Goal: Task Accomplishment & Management: Use online tool/utility

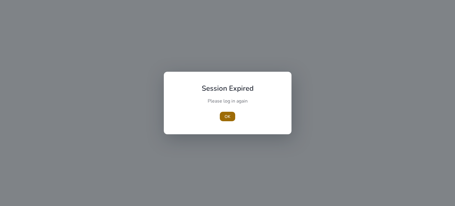
click at [230, 117] on span "button" at bounding box center [227, 116] width 15 height 14
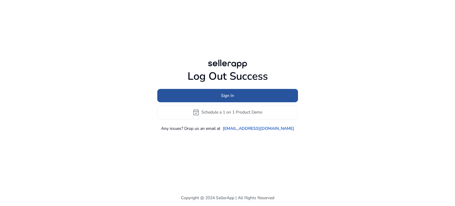
click at [228, 93] on span "Sign In" at bounding box center [227, 95] width 13 height 6
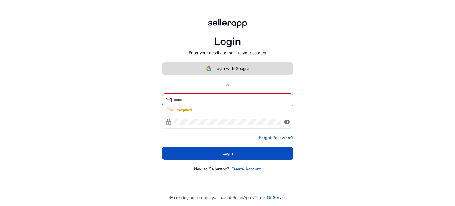
click at [220, 70] on span "Login with Google" at bounding box center [231, 68] width 34 height 6
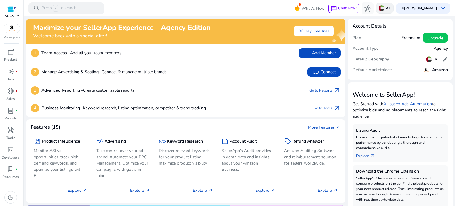
click at [385, 8] on p "AE" at bounding box center [387, 8] width 5 height 10
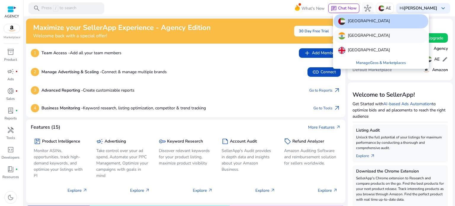
click at [361, 41] on div "[GEOGRAPHIC_DATA]" at bounding box center [380, 36] width 95 height 14
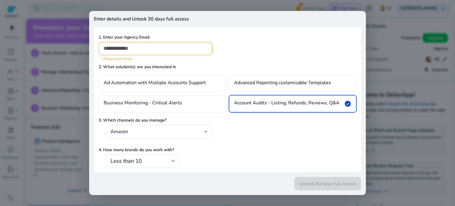
click at [45, 108] on div at bounding box center [227, 103] width 455 height 206
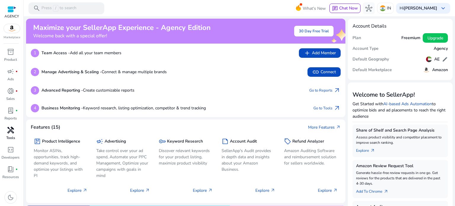
click at [11, 134] on span "handyman" at bounding box center [10, 129] width 7 height 7
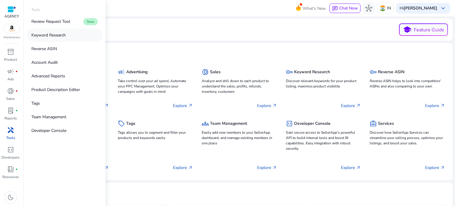
click at [52, 36] on p "Keyword Research" at bounding box center [48, 35] width 34 height 6
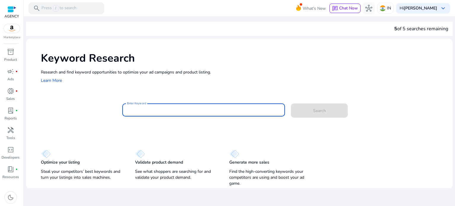
click at [157, 113] on input "Enter Keyword" at bounding box center [203, 110] width 153 height 7
type input "*********"
click at [291, 103] on button "Search" at bounding box center [319, 110] width 57 height 14
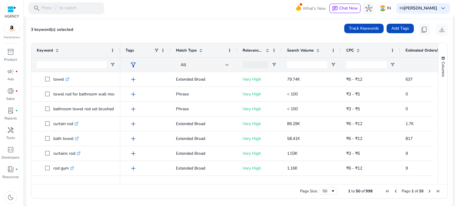
click at [258, 50] on span "Relevance Score" at bounding box center [252, 50] width 21 height 5
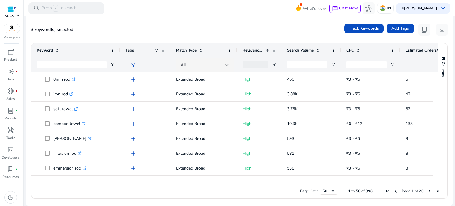
click at [257, 51] on span "Relevance Score" at bounding box center [252, 50] width 21 height 5
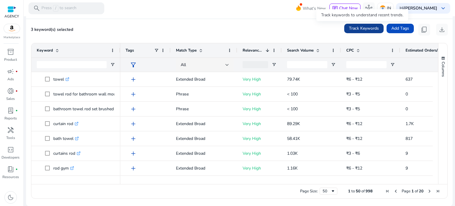
click at [360, 23] on span at bounding box center [363, 28] width 39 height 14
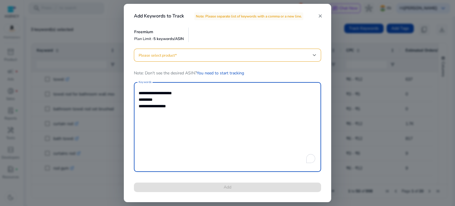
drag, startPoint x: 150, startPoint y: 107, endPoint x: 130, endPoint y: 94, distance: 23.6
click at [130, 94] on div "**********" at bounding box center [227, 124] width 201 height 150
click at [319, 16] on mat-icon "close" at bounding box center [319, 15] width 5 height 5
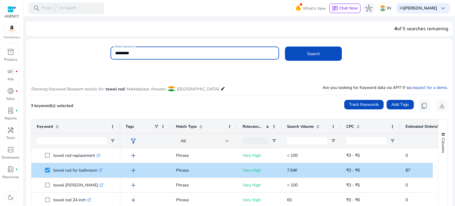
click at [194, 52] on input "*********" at bounding box center [194, 53] width 159 height 7
type input "**********"
click at [285, 46] on button "Search" at bounding box center [313, 53] width 57 height 14
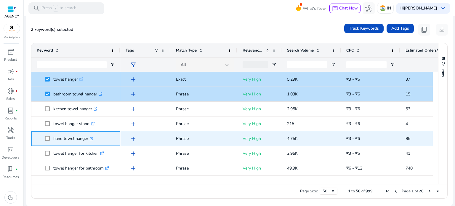
click at [50, 138] on span at bounding box center [49, 138] width 8 height 12
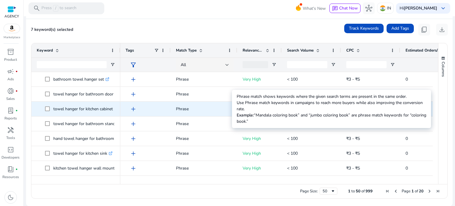
scroll to position [427, 0]
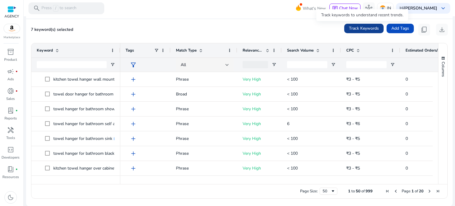
click at [352, 28] on span "Track Keywords" at bounding box center [364, 28] width 30 height 6
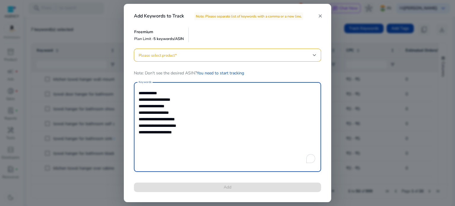
drag, startPoint x: 185, startPoint y: 133, endPoint x: 139, endPoint y: 96, distance: 59.8
click at [139, 96] on textarea "**********" at bounding box center [228, 127] width 178 height 84
click at [51, 70] on div at bounding box center [227, 103] width 455 height 206
